Goal: Information Seeking & Learning: Learn about a topic

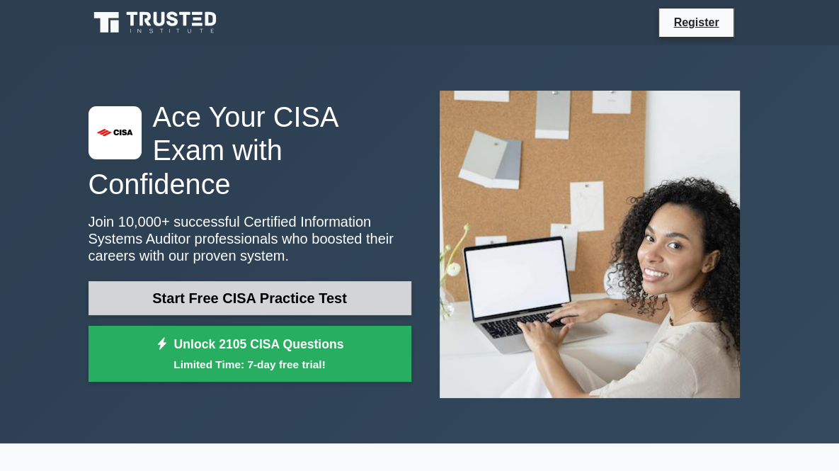
click at [304, 281] on link "Start Free CISA Practice Test" at bounding box center [250, 298] width 323 height 34
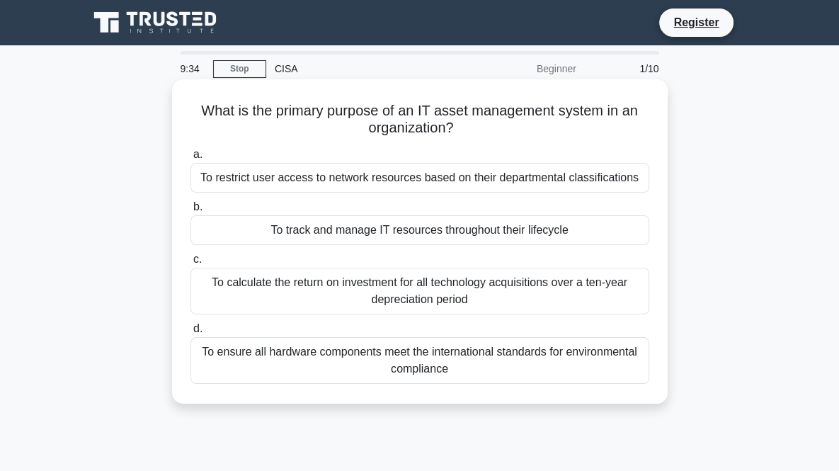
click at [387, 365] on div "To ensure all hardware components meet the international standards for environm…" at bounding box center [420, 360] width 459 height 47
click at [191, 334] on input "d. To ensure all hardware components meet the international standards for envir…" at bounding box center [191, 328] width 0 height 9
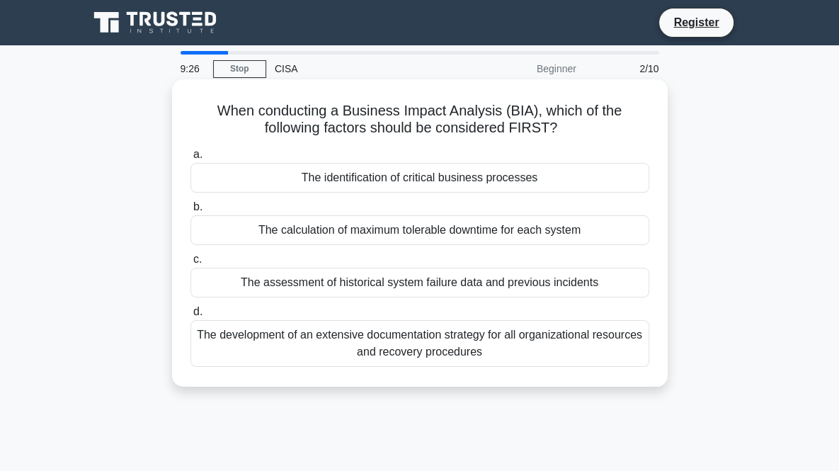
click at [375, 333] on div "The development of an extensive documentation strategy for all organizational r…" at bounding box center [420, 343] width 459 height 47
click at [191, 317] on input "d. The development of an extensive documentation strategy for all organizationa…" at bounding box center [191, 311] width 0 height 9
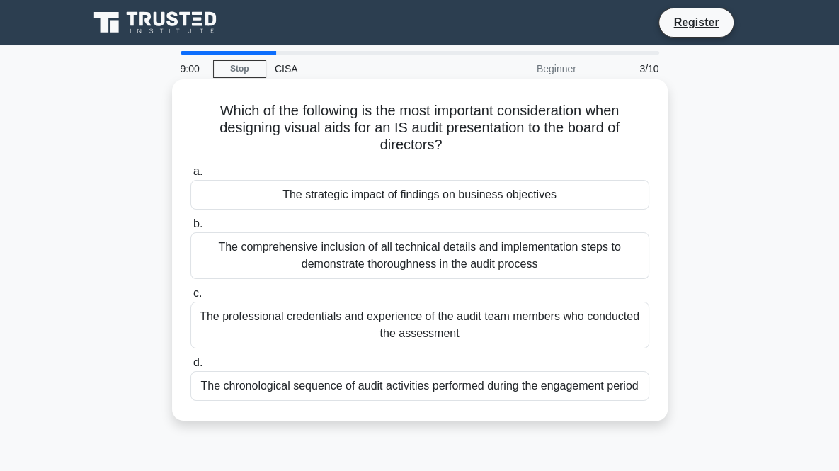
click at [414, 387] on div "The chronological sequence of audit activities performed during the engagement …" at bounding box center [420, 386] width 459 height 30
click at [191, 368] on input "d. The chronological sequence of audit activities performed during the engageme…" at bounding box center [191, 362] width 0 height 9
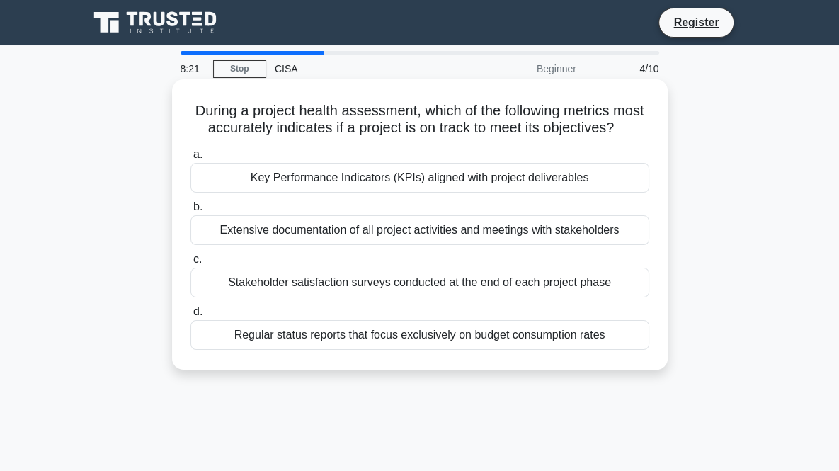
click at [437, 350] on div "Regular status reports that focus exclusively on budget consumption rates" at bounding box center [420, 335] width 459 height 30
click at [191, 317] on input "d. Regular status reports that focus exclusively on budget consumption rates" at bounding box center [191, 311] width 0 height 9
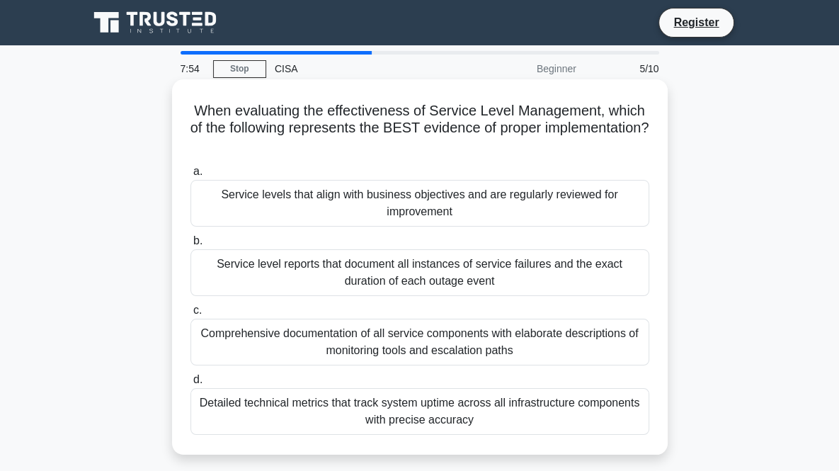
click at [433, 332] on div "Comprehensive documentation of all service components with elaborate descriptio…" at bounding box center [420, 342] width 459 height 47
click at [191, 315] on input "c. Comprehensive documentation of all service components with elaborate descrip…" at bounding box center [191, 310] width 0 height 9
